Goal: Transaction & Acquisition: Purchase product/service

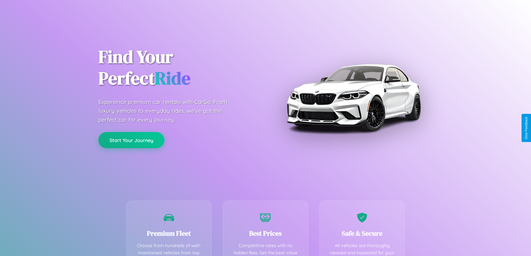
click at [131, 140] on button "Start Your Journey" at bounding box center [131, 140] width 66 height 16
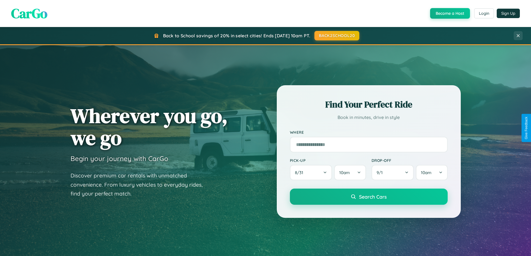
scroll to position [240, 0]
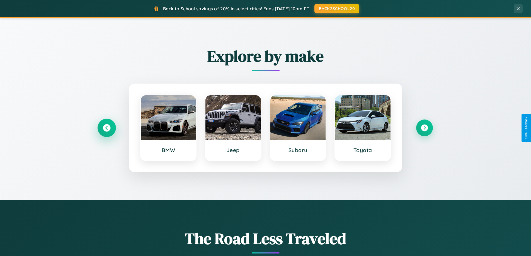
click at [107, 128] on icon at bounding box center [107, 128] width 8 height 8
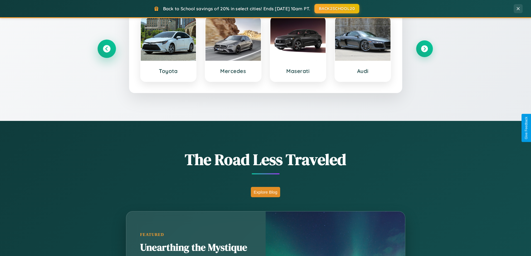
scroll to position [384, 0]
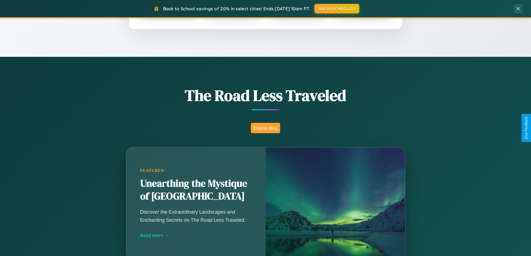
click at [266, 128] on button "Explore Blog" at bounding box center [265, 128] width 29 height 10
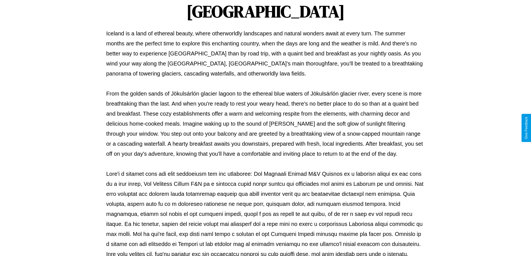
scroll to position [180, 0]
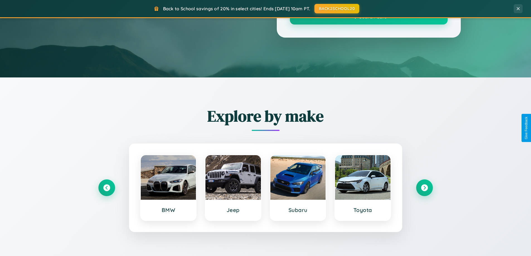
scroll to position [384, 0]
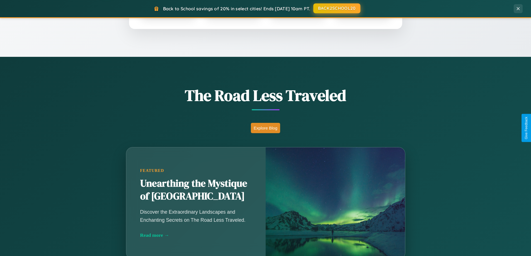
click at [337, 8] on button "BACK2SCHOOL20" at bounding box center [336, 8] width 47 height 10
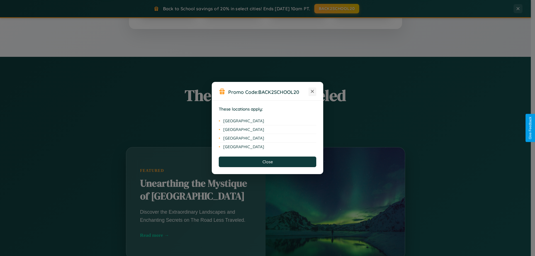
click at [313, 92] on icon at bounding box center [312, 91] width 3 height 3
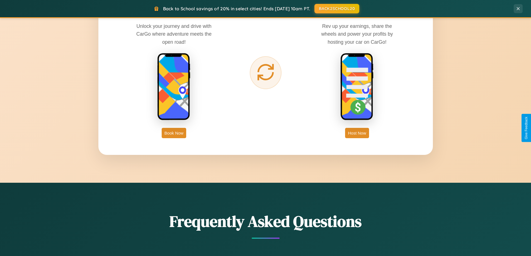
scroll to position [896, 0]
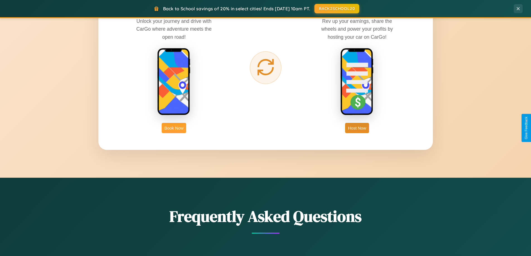
click at [174, 128] on button "Book Now" at bounding box center [174, 128] width 25 height 10
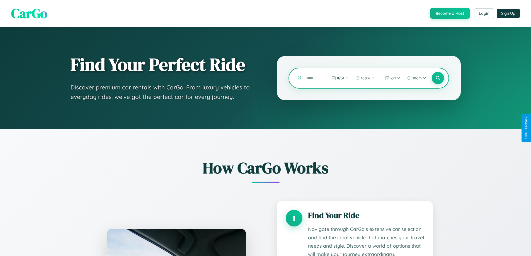
click at [313, 78] on input "text" at bounding box center [312, 78] width 16 height 10
type input "*"
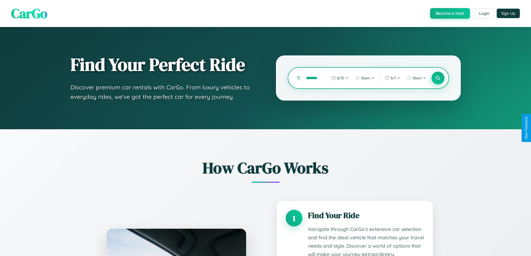
type input "*******"
click at [438, 78] on icon at bounding box center [437, 78] width 5 height 5
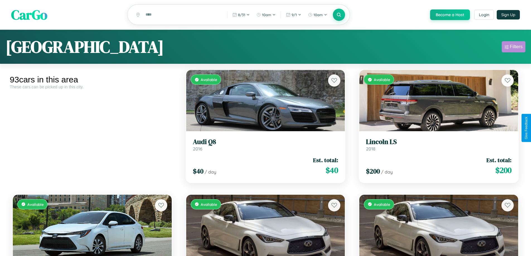
click at [514, 48] on div "Filters" at bounding box center [516, 47] width 13 height 6
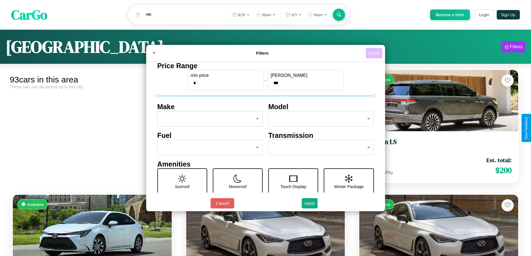
click at [375, 53] on button "Reset" at bounding box center [374, 53] width 16 height 10
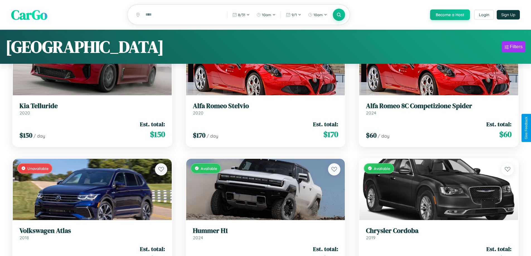
scroll to position [3721, 0]
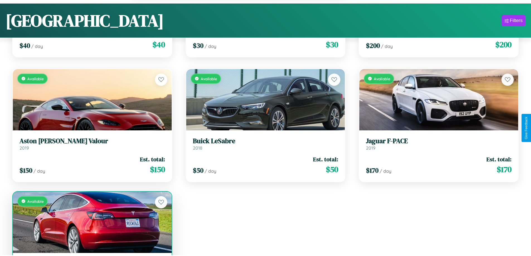
click at [91, 225] on div "Available" at bounding box center [92, 222] width 159 height 61
click at [91, 223] on div "Available" at bounding box center [92, 222] width 159 height 61
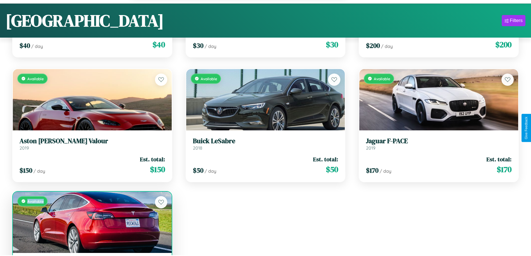
click at [91, 223] on div "Available" at bounding box center [92, 222] width 159 height 61
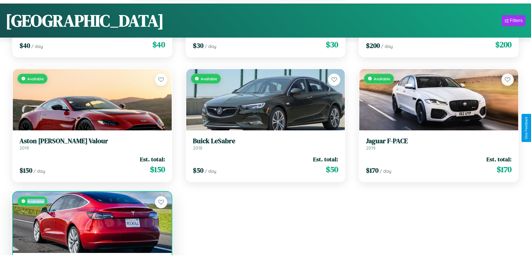
click at [91, 223] on div "Available" at bounding box center [92, 222] width 159 height 61
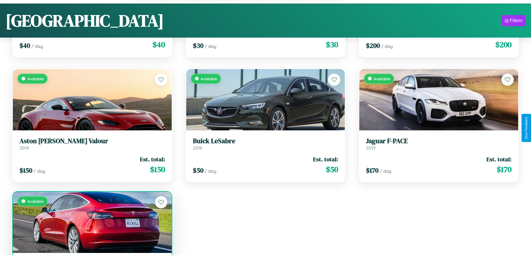
click at [91, 223] on div "Available" at bounding box center [92, 222] width 159 height 61
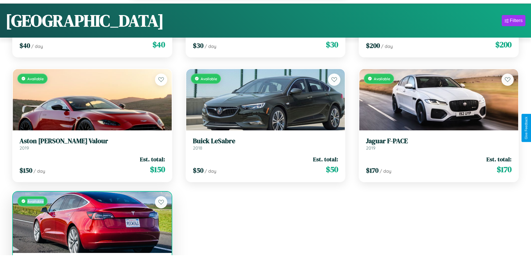
click at [91, 223] on div "Available" at bounding box center [92, 222] width 159 height 61
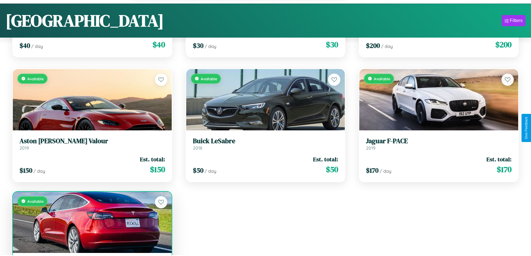
scroll to position [3739, 0]
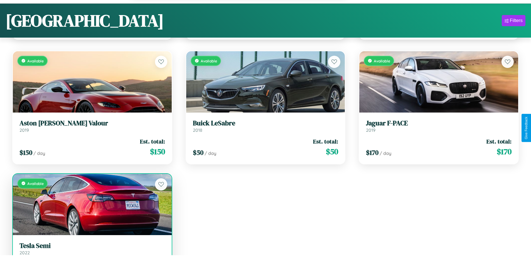
click at [91, 249] on h3 "Tesla Semi" at bounding box center [93, 246] width 146 height 8
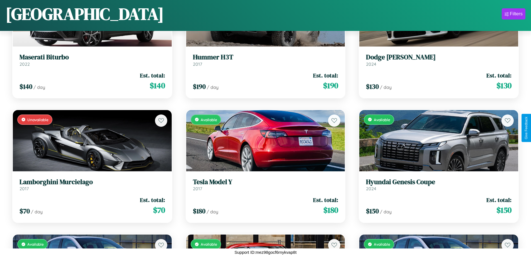
scroll to position [953, 0]
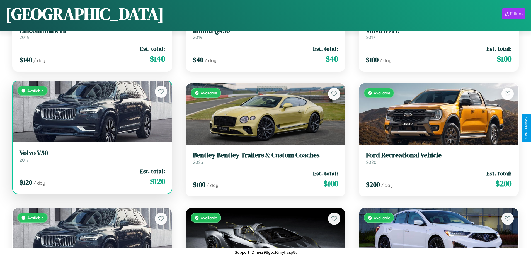
click at [91, 156] on h3 "Volvo V50" at bounding box center [93, 153] width 146 height 8
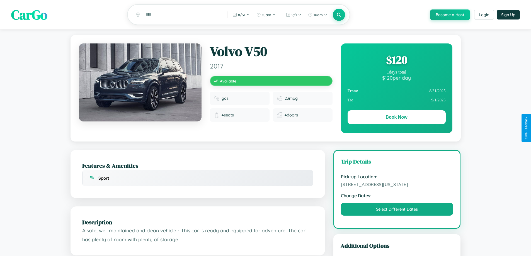
scroll to position [60, 0]
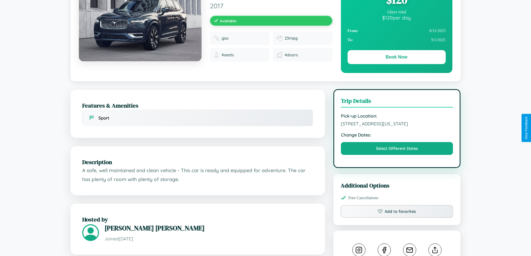
click at [397, 127] on span "[STREET_ADDRESS][US_STATE]" at bounding box center [397, 124] width 112 height 6
click at [397, 127] on span "8601 Park Avenue Seattle Washington 53390 United States" at bounding box center [397, 124] width 112 height 6
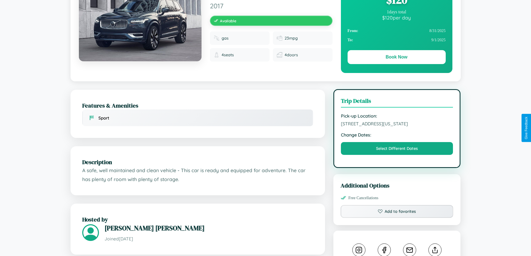
click at [397, 127] on span "8601 Park Avenue Seattle Washington 53390 United States" at bounding box center [397, 124] width 112 height 6
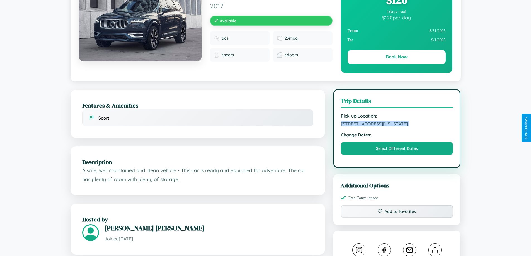
click at [397, 127] on span "8601 Park Avenue Seattle Washington 53390 United States" at bounding box center [397, 124] width 112 height 6
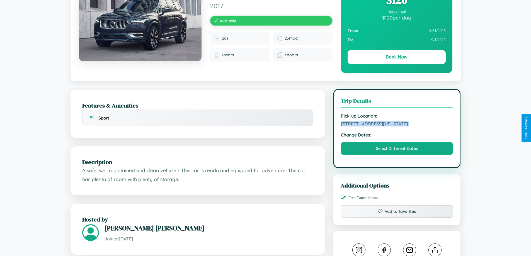
click at [397, 127] on span "8601 Park Avenue Seattle Washington 53390 United States" at bounding box center [397, 124] width 112 height 6
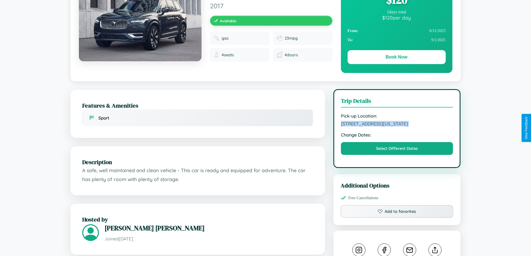
click at [397, 127] on span "8601 Park Avenue Seattle Washington 53390 United States" at bounding box center [397, 124] width 112 height 6
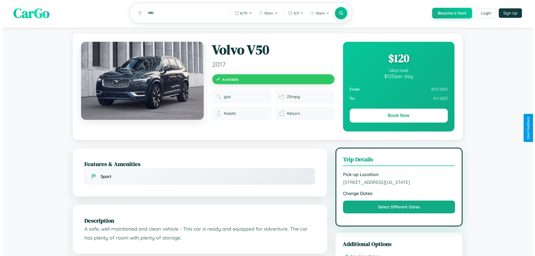
scroll to position [0, 0]
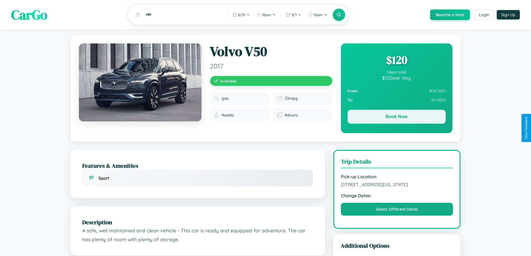
click at [397, 118] on button "Book Now" at bounding box center [397, 117] width 98 height 14
